Goal: Task Accomplishment & Management: Use online tool/utility

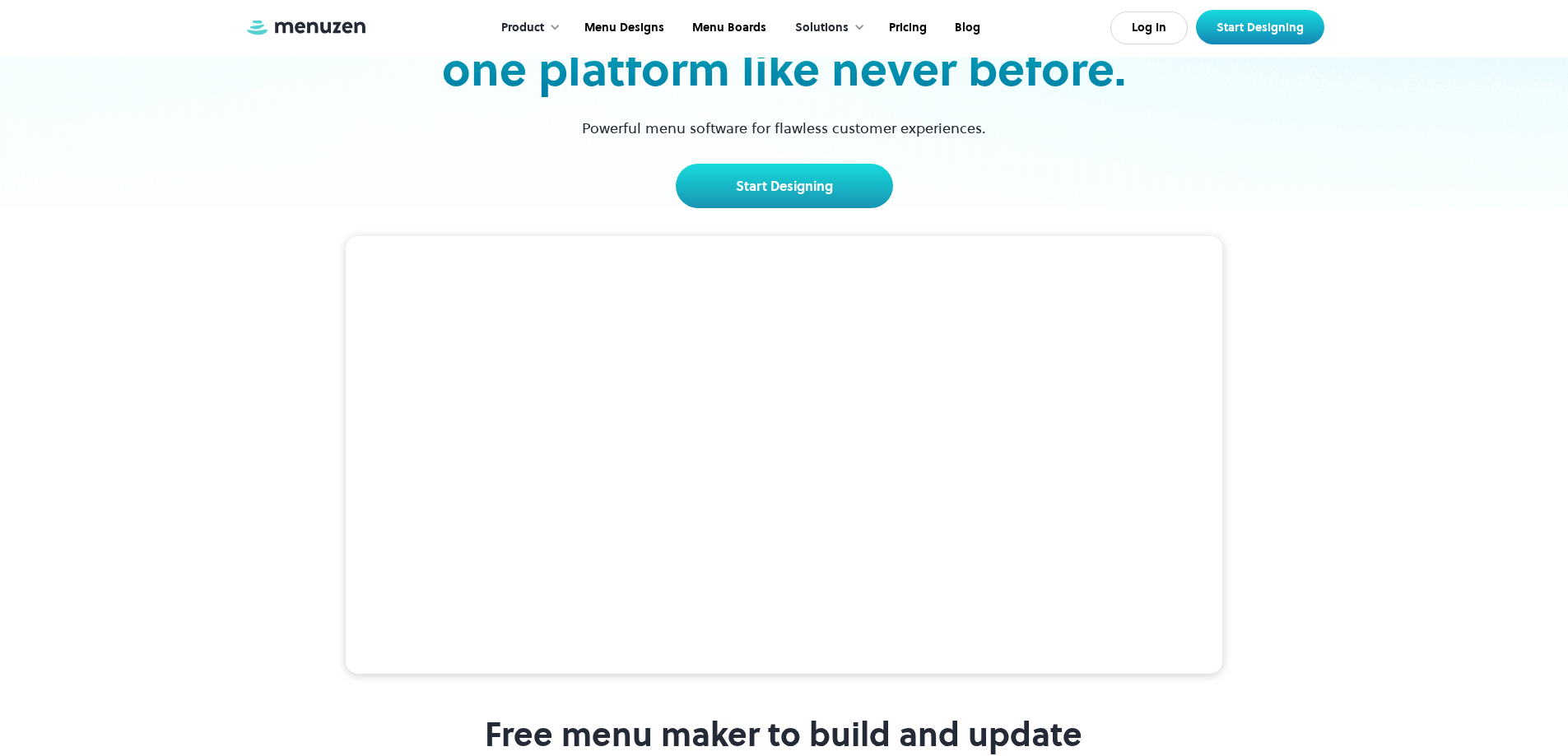
scroll to position [164, 0]
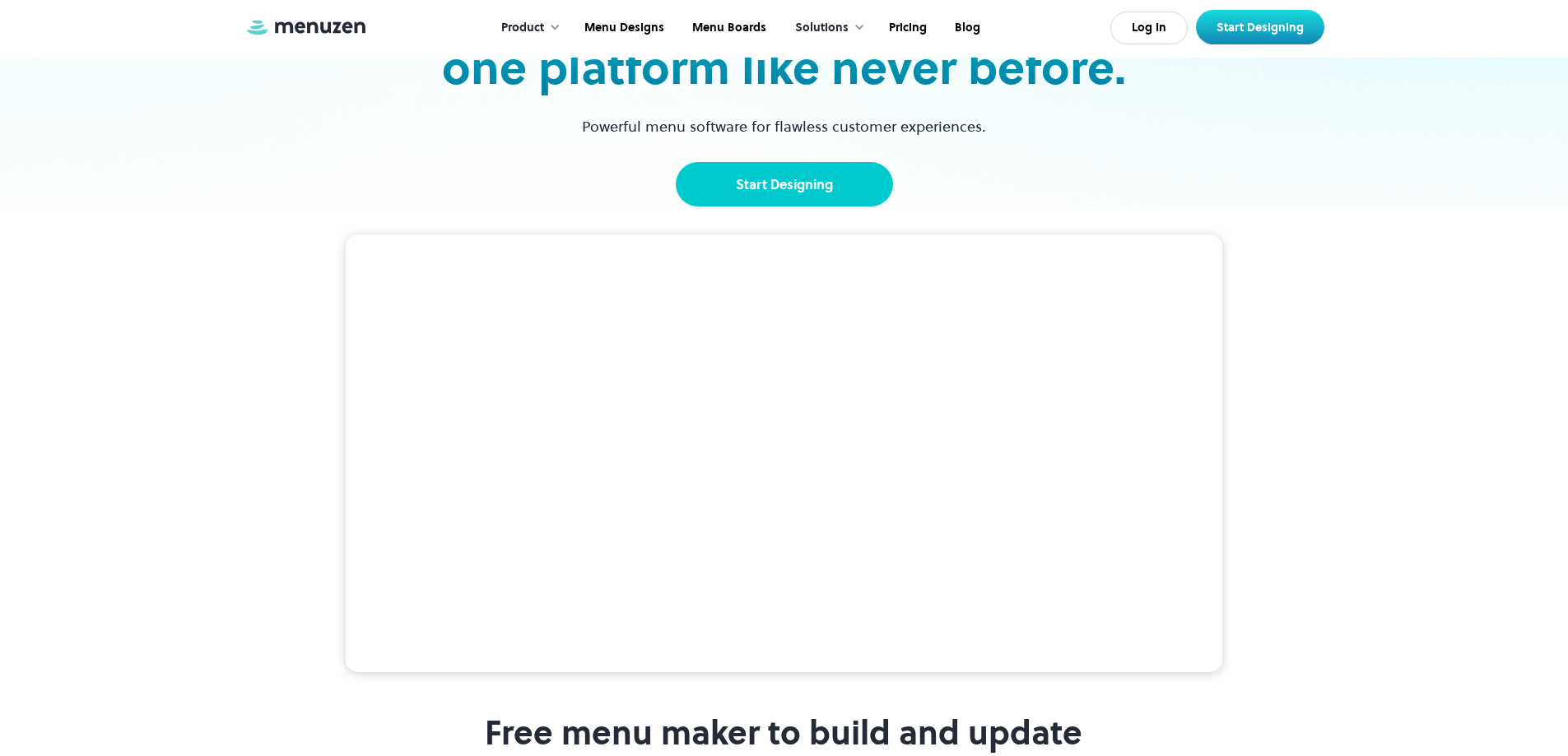
click at [781, 175] on link "Start Designing" at bounding box center [784, 184] width 217 height 44
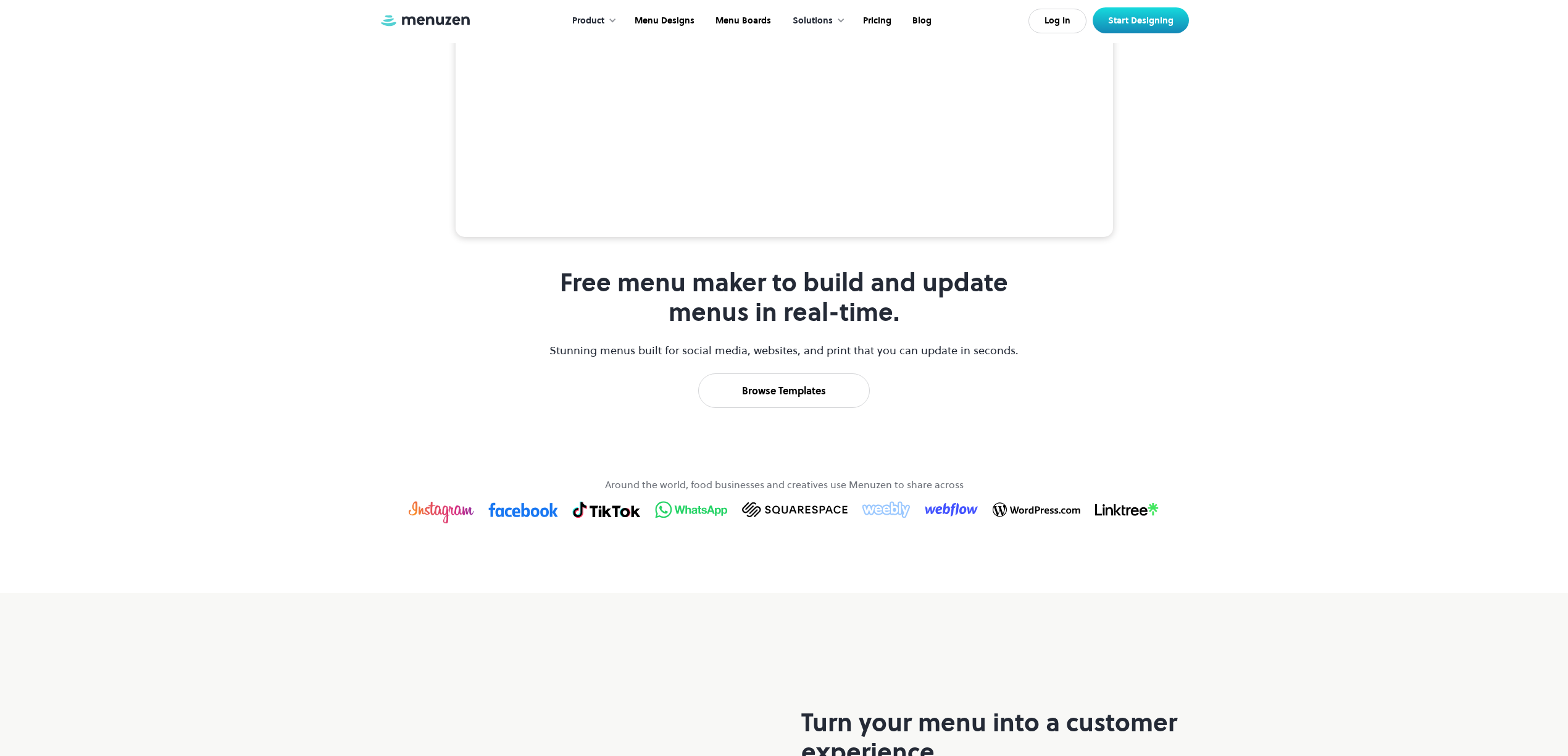
scroll to position [308, 0]
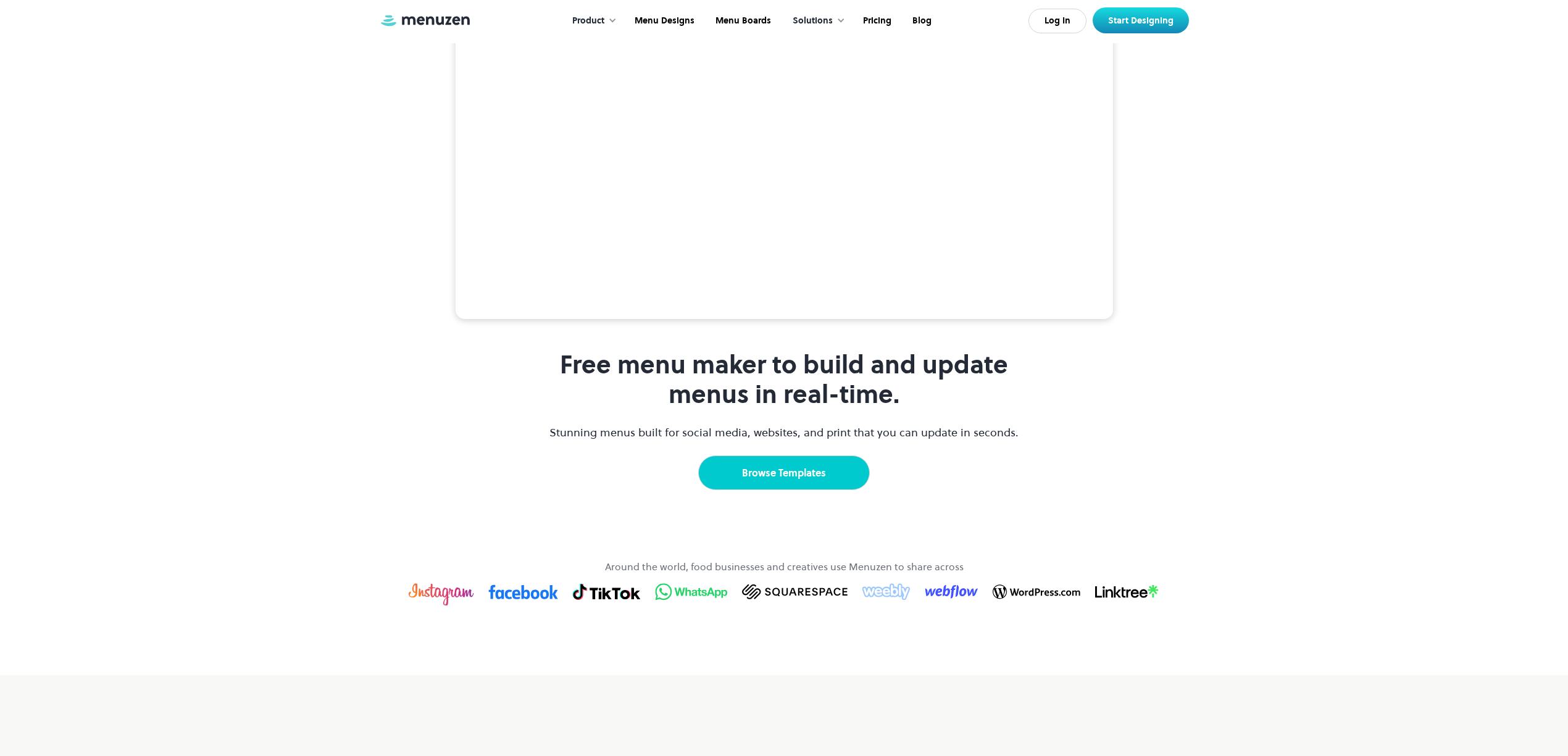
click at [811, 490] on link "Browse Templates" at bounding box center [784, 472] width 172 height 35
click at [818, 490] on link "Browse Templates" at bounding box center [784, 472] width 172 height 35
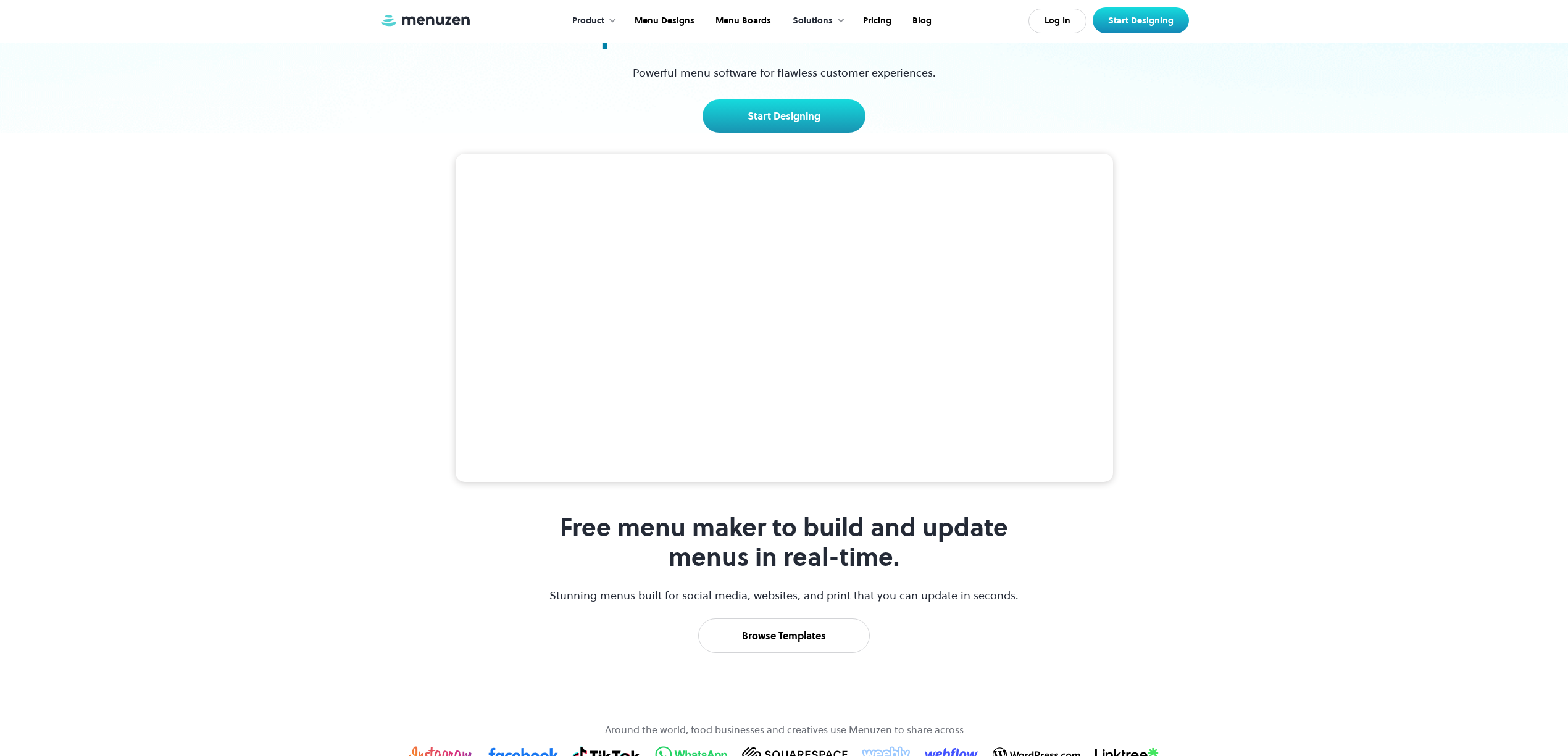
scroll to position [144, 0]
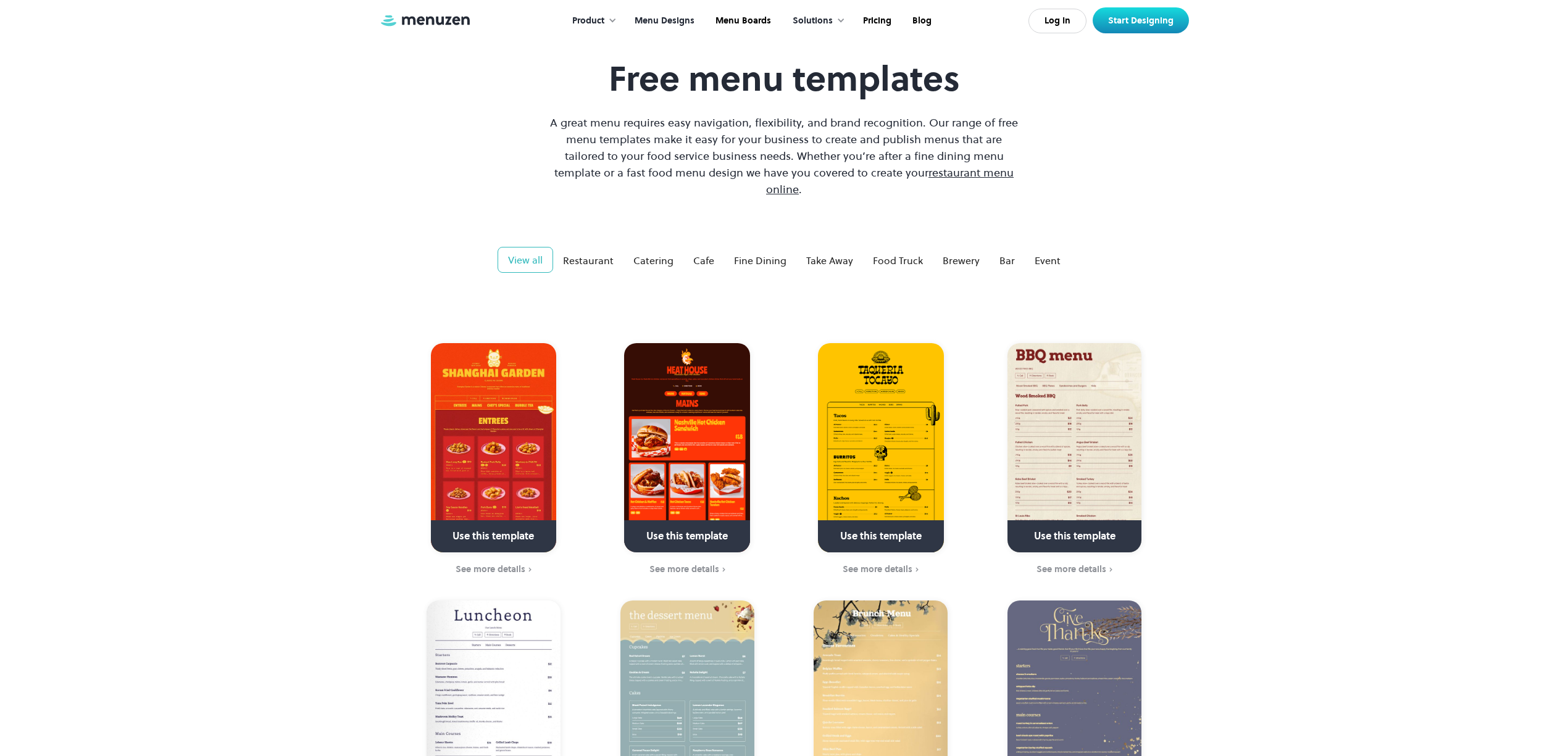
scroll to position [164, 0]
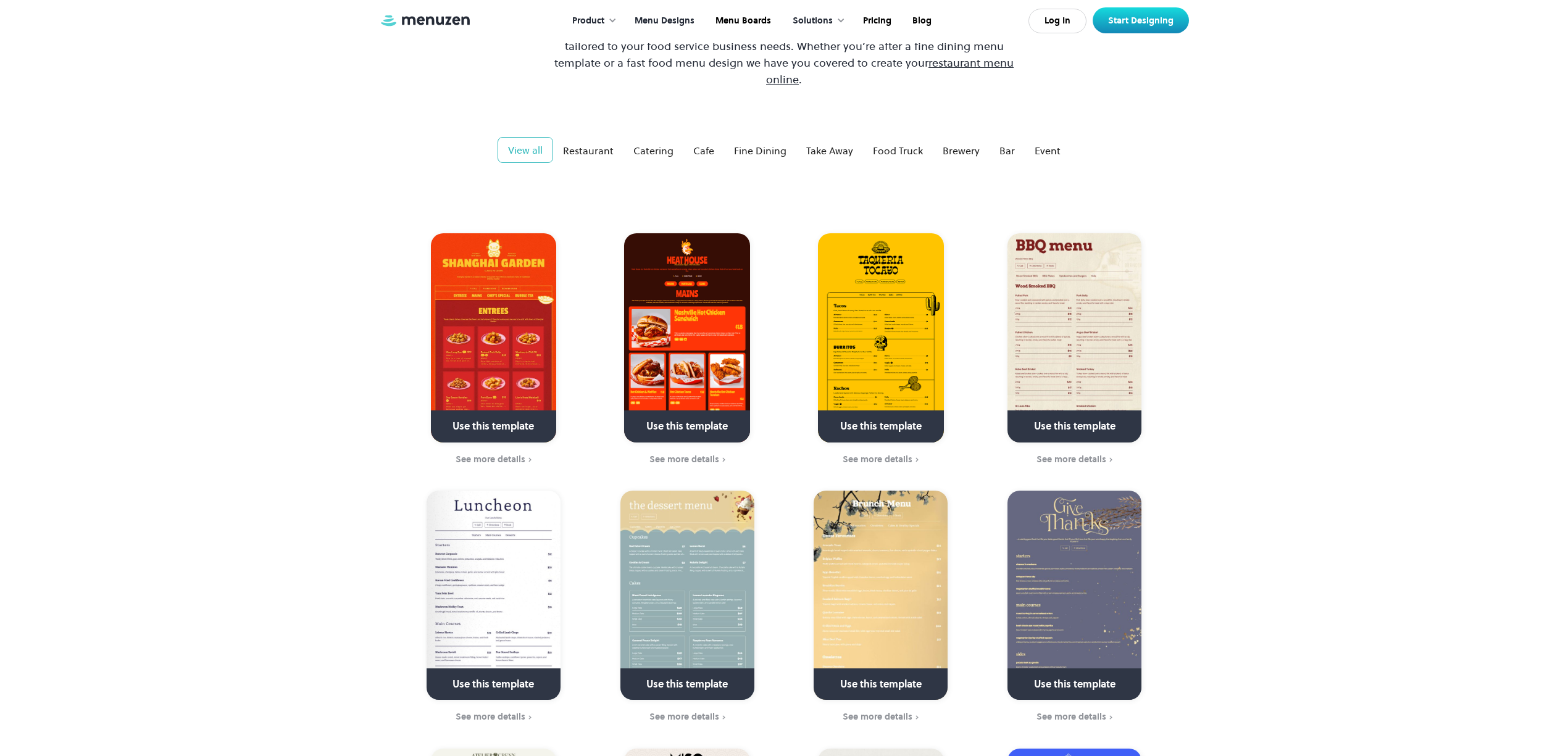
click at [1084, 600] on img at bounding box center [1074, 595] width 134 height 209
click at [1092, 711] on div "See more details" at bounding box center [1071, 716] width 69 height 10
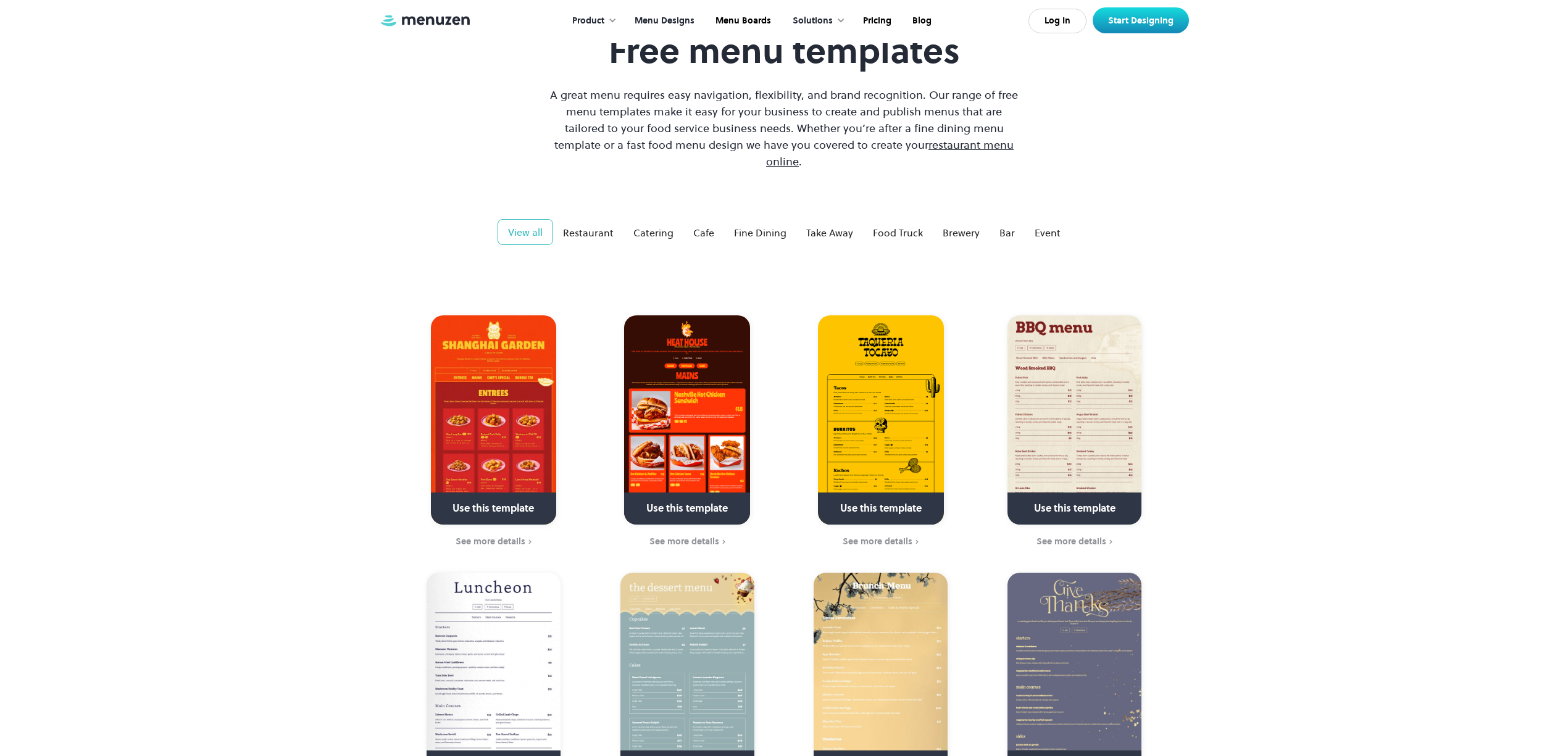
scroll to position [0, 0]
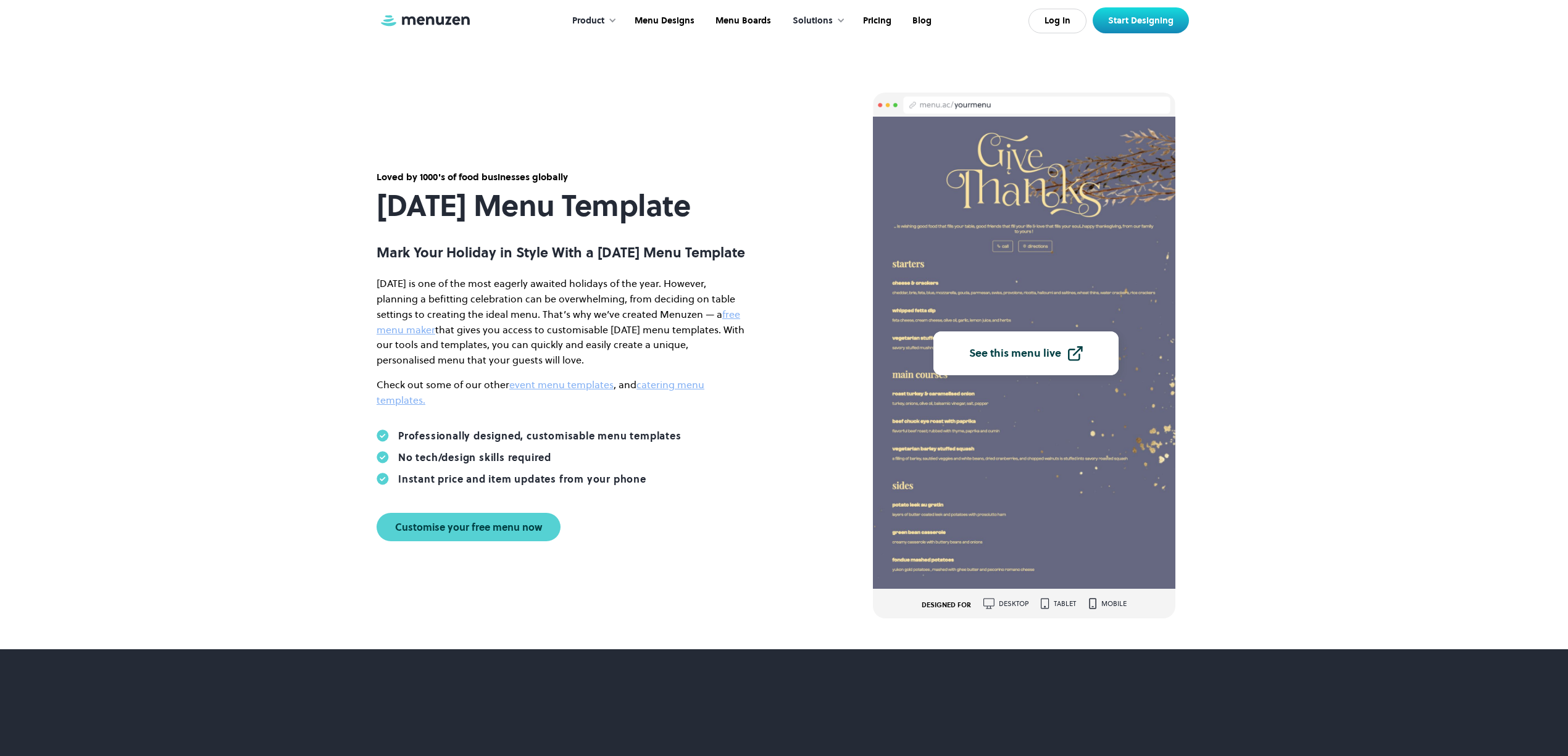
click at [976, 354] on div "See this menu live" at bounding box center [1014, 353] width 92 height 11
click at [495, 531] on div "Customise your free menu now" at bounding box center [468, 527] width 147 height 10
